Goal: Find specific page/section: Locate item on page

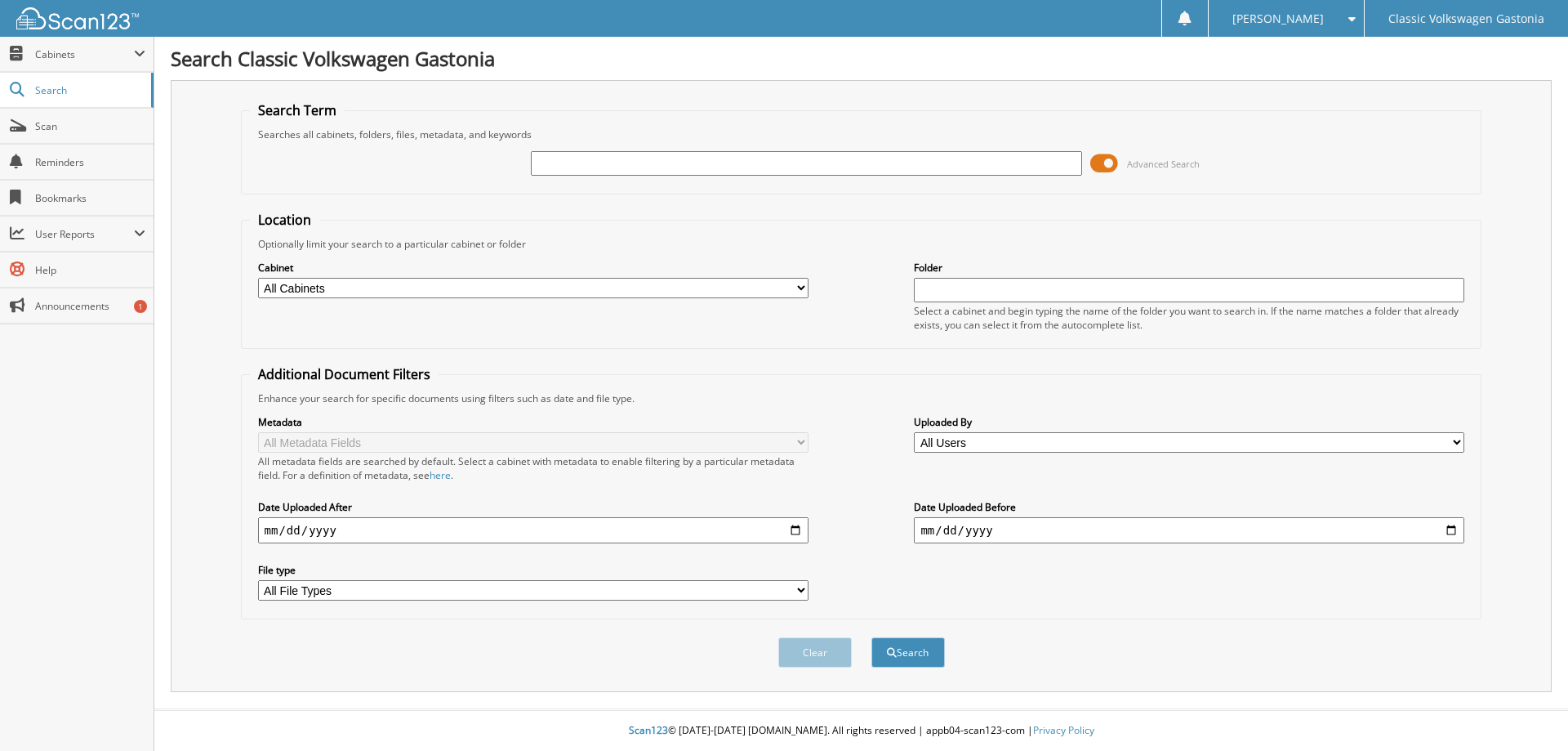
click at [740, 157] on input "text" at bounding box center [806, 164] width 550 height 25
type input "33091"
click at [872, 637] on button "Search" at bounding box center [908, 652] width 74 height 31
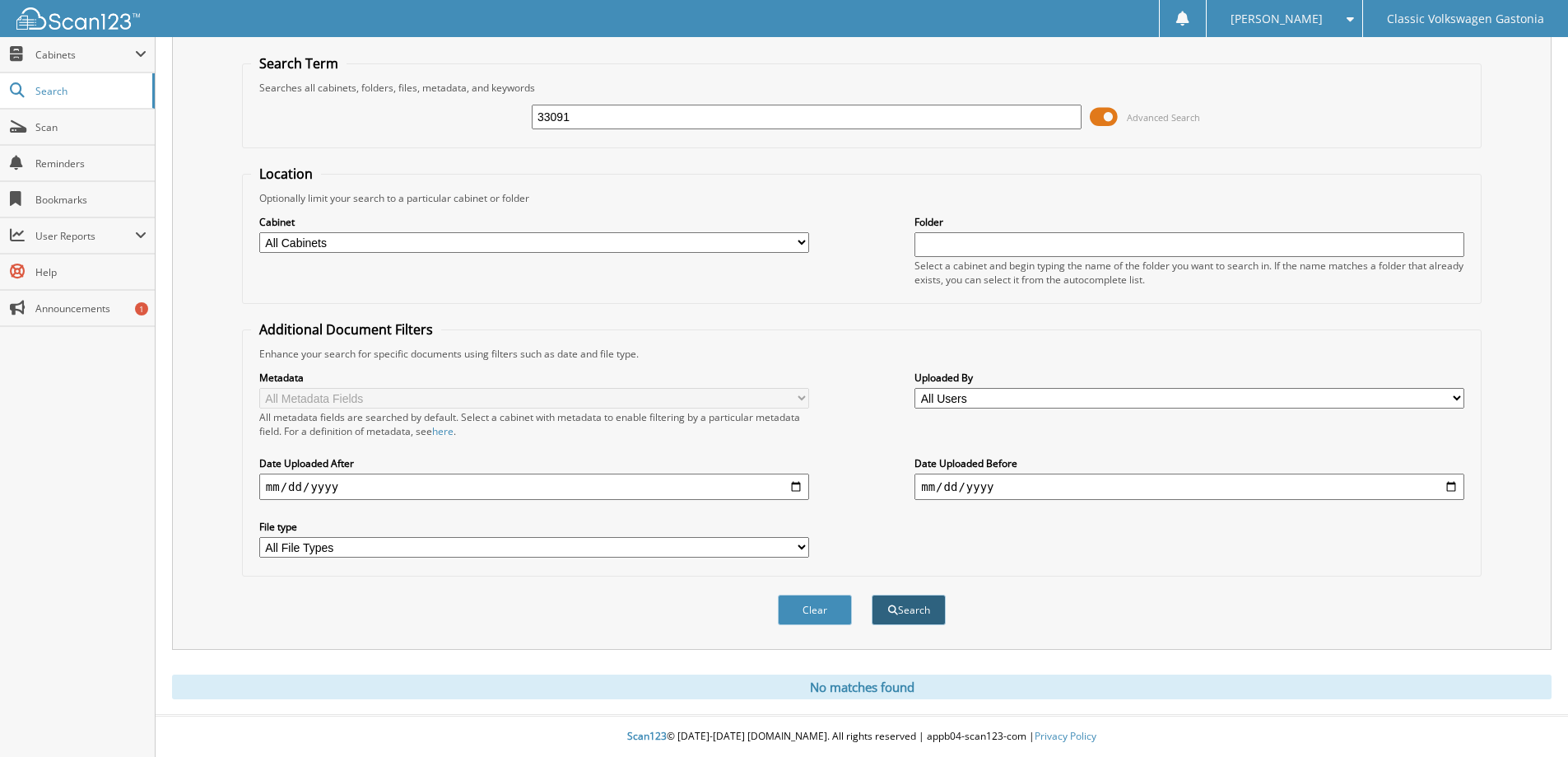
scroll to position [48, 0]
click at [916, 600] on button "Search" at bounding box center [908, 609] width 74 height 31
